Goal: Information Seeking & Learning: Find specific fact

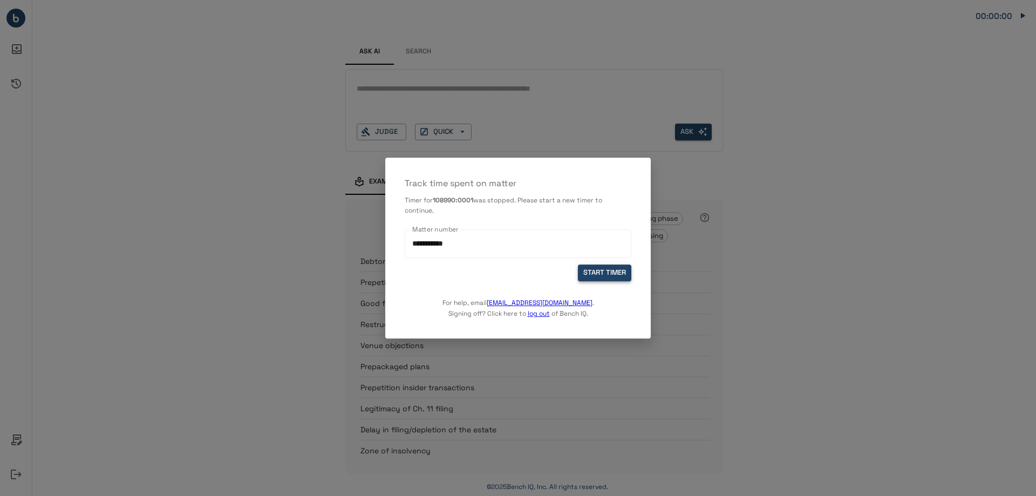
click at [607, 272] on button "START TIMER" at bounding box center [604, 273] width 53 height 17
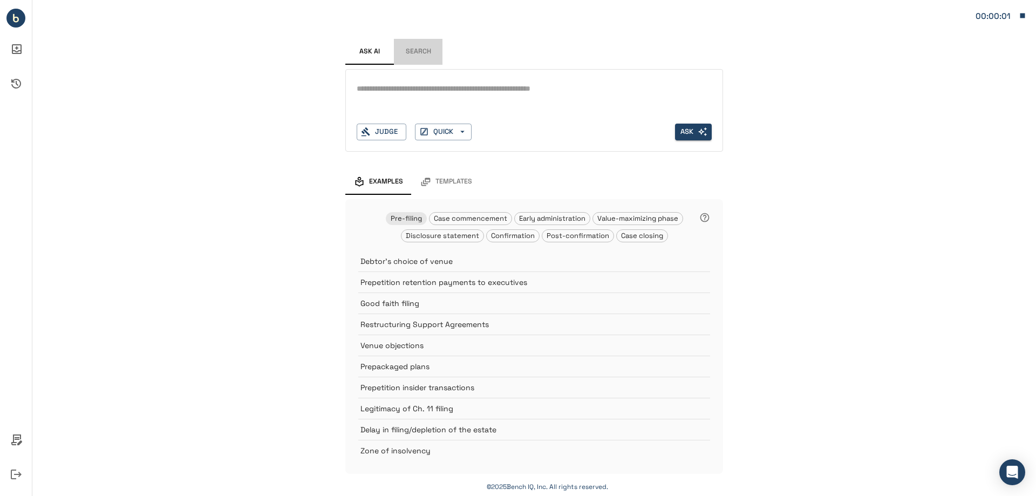
click at [416, 53] on button "Search" at bounding box center [418, 52] width 49 height 26
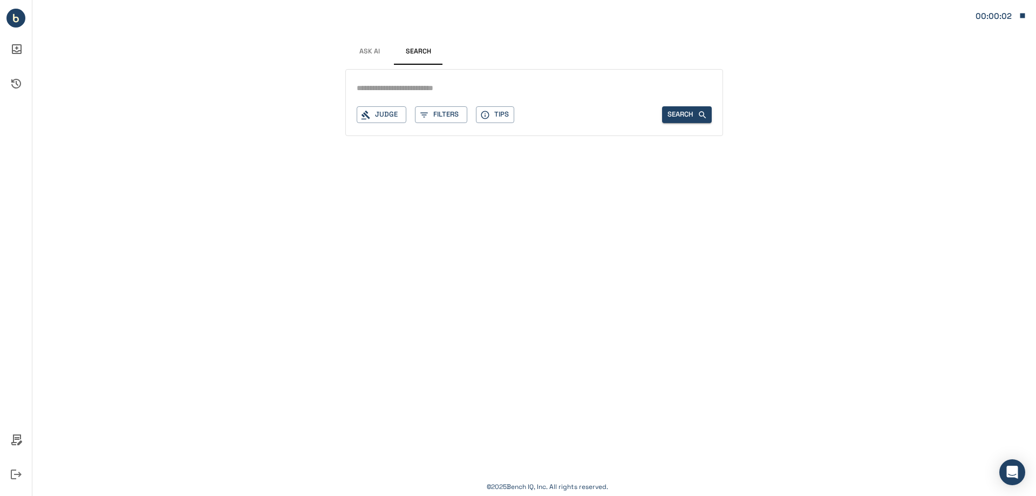
click at [395, 89] on input "text" at bounding box center [533, 88] width 355 height 16
type input "*"
type input "**********"
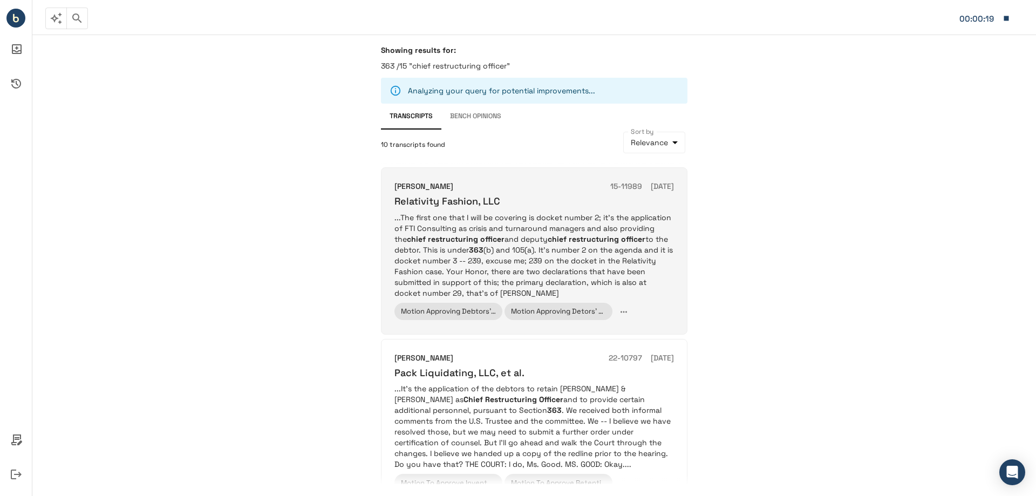
click at [482, 229] on p "...The first one that I will be covering is docket number 2; it's the applicati…" at bounding box center [533, 255] width 279 height 86
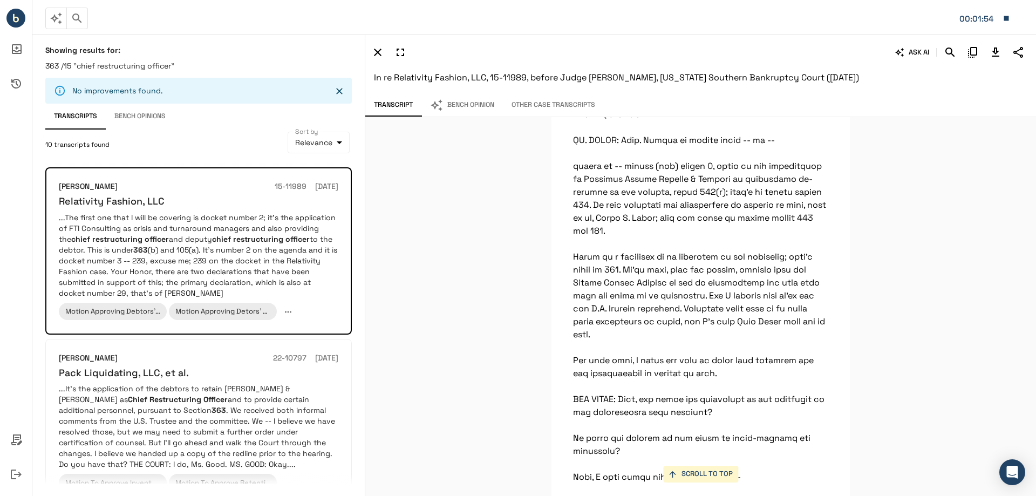
scroll to position [270, 0]
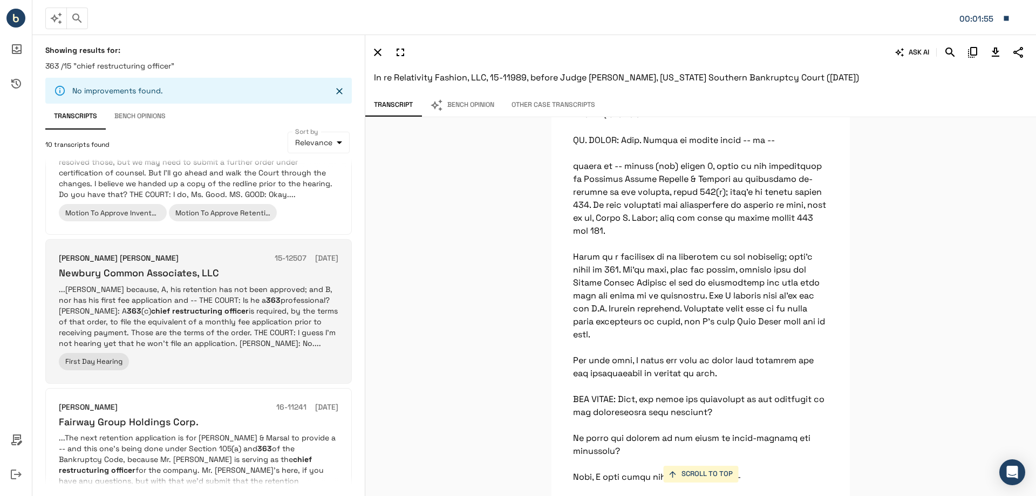
click at [253, 282] on div "[PERSON_NAME] [PERSON_NAME] 15-12507 [DATE] Newbury Common Associates, LLC ...[…" at bounding box center [198, 310] width 279 height 117
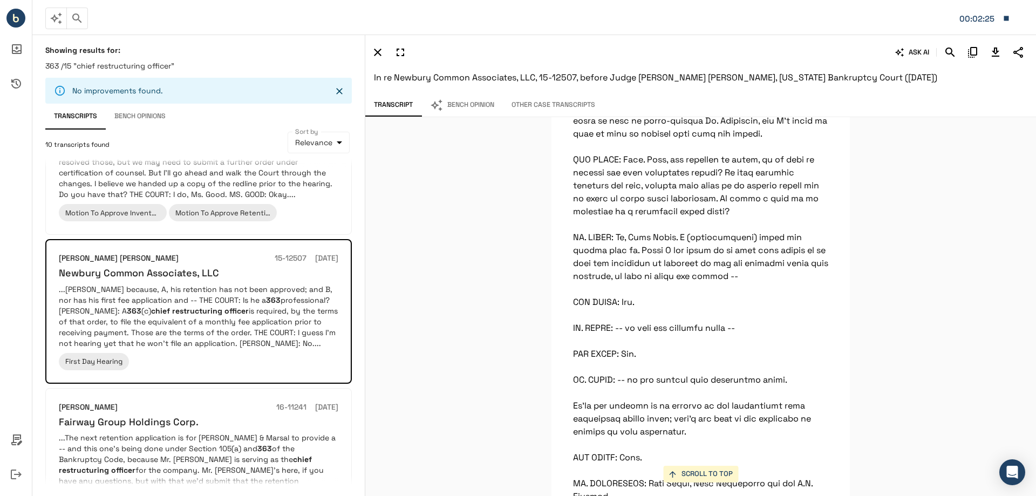
scroll to position [38771, 0]
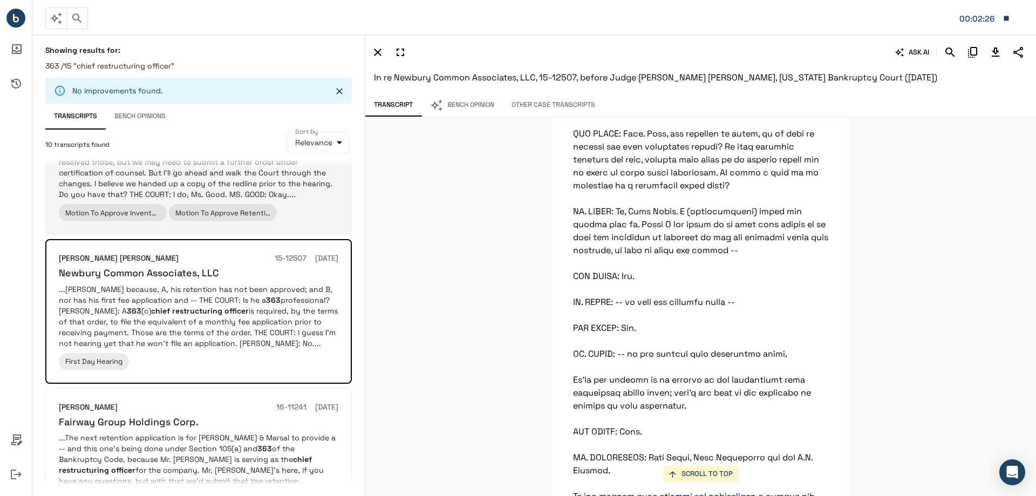
click at [251, 199] on p "...It's the application of the debtors to retain [PERSON_NAME] & [PERSON_NAME] …" at bounding box center [198, 156] width 279 height 86
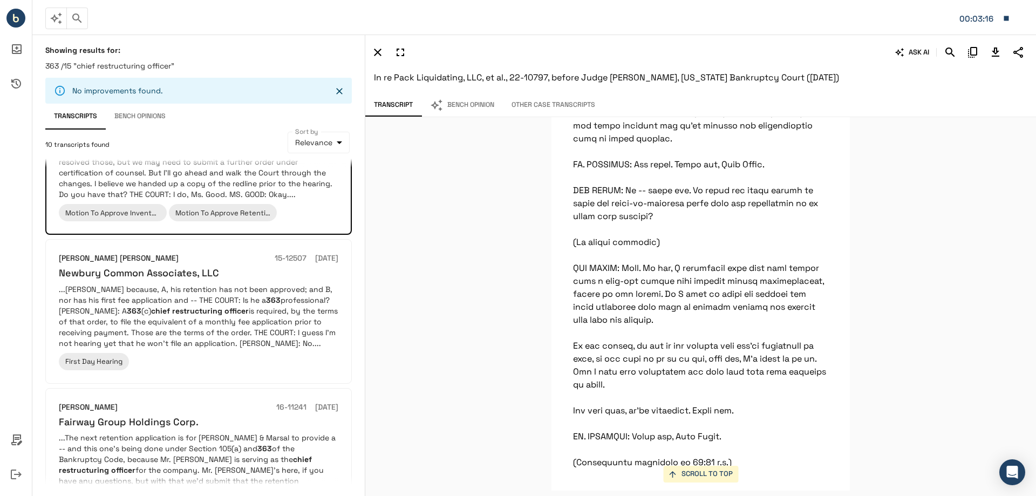
scroll to position [3779, 0]
click at [1010, 15] on icon "button" at bounding box center [1006, 18] width 10 height 10
